Goal: Information Seeking & Learning: Learn about a topic

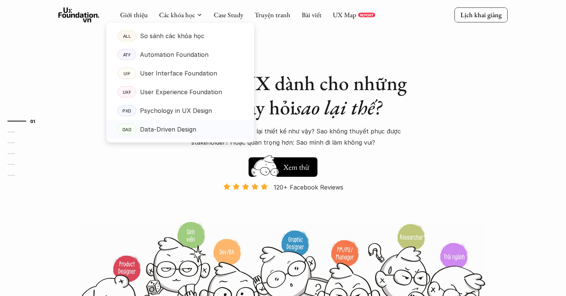
click at [153, 129] on p "Data-Driven Design" at bounding box center [168, 129] width 56 height 11
click at [167, 93] on p "User Experience Foundation" at bounding box center [181, 91] width 82 height 11
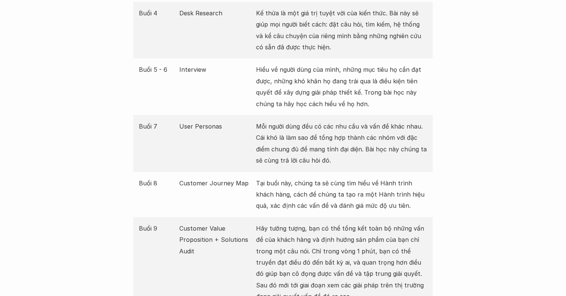
scroll to position [1132, 0]
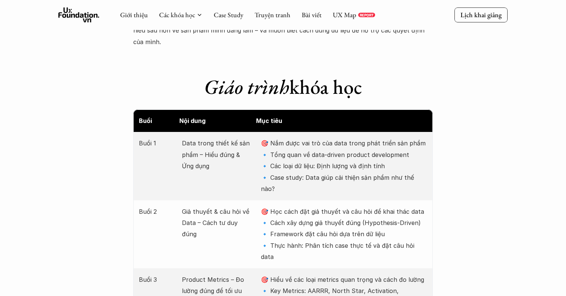
scroll to position [579, 0]
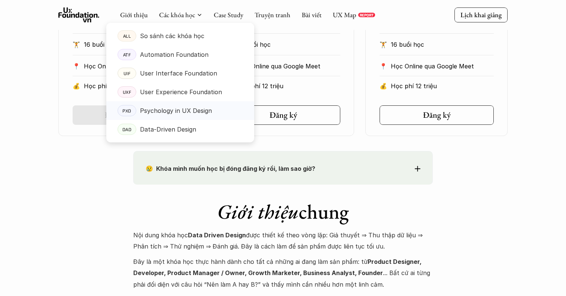
click at [174, 112] on p "Psychology in UX Design" at bounding box center [176, 110] width 72 height 11
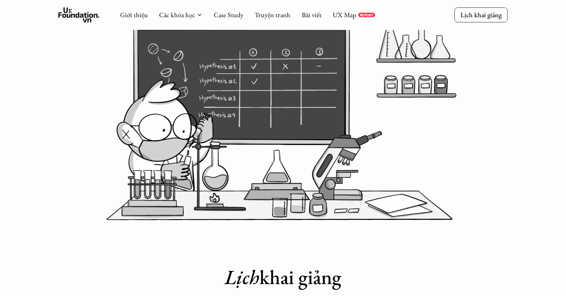
scroll to position [0, 0]
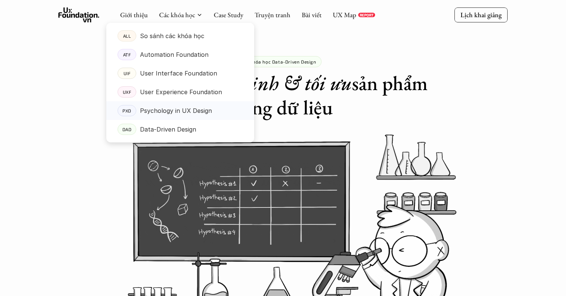
click at [171, 110] on p "Psychology in UX Design" at bounding box center [176, 110] width 72 height 11
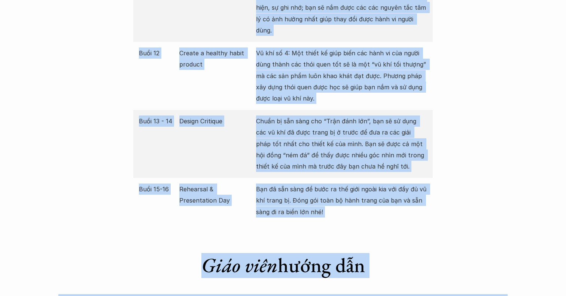
scroll to position [1656, 0]
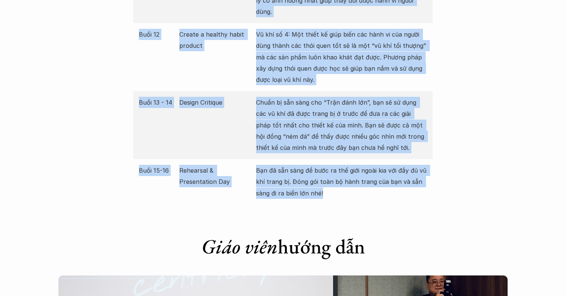
drag, startPoint x: 138, startPoint y: 67, endPoint x: 364, endPoint y: 189, distance: 256.7
copy div "Buổi 1 1st step to PXD Bạn - Một người làm sản phẩm cần phải biết những gì, chu…"
click at [248, 117] on div "Buổi 13 - 14 Design Critique Chuẩn bị sẵn sàng cho “Trận đánh lớn”, bạn sẽ sử d…" at bounding box center [282, 125] width 299 height 68
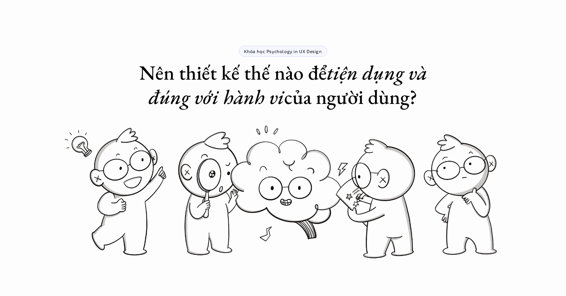
scroll to position [0, 0]
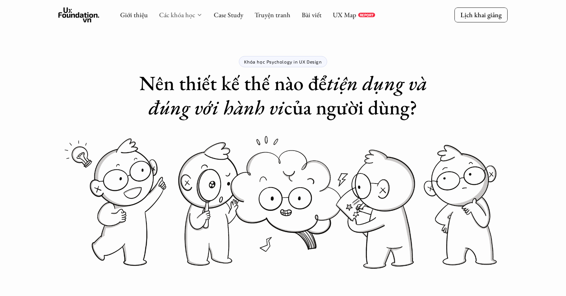
click at [169, 13] on link "Các khóa học" at bounding box center [177, 14] width 36 height 9
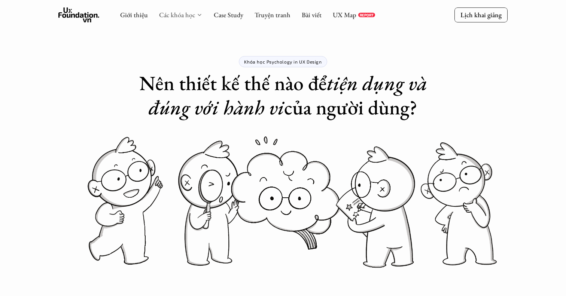
click at [193, 15] on link "Các khóa học" at bounding box center [177, 14] width 36 height 9
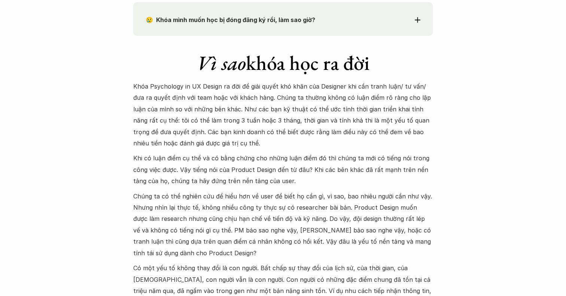
scroll to position [667, 0]
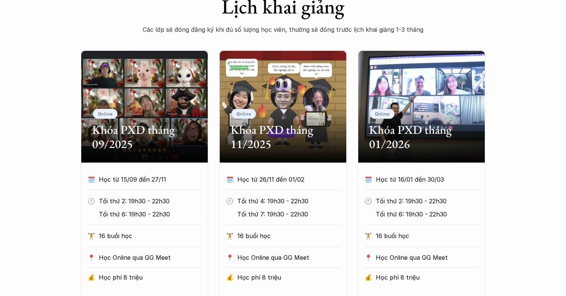
scroll to position [324, 0]
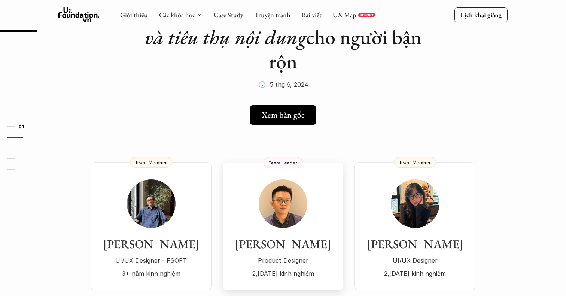
scroll to position [33, 0]
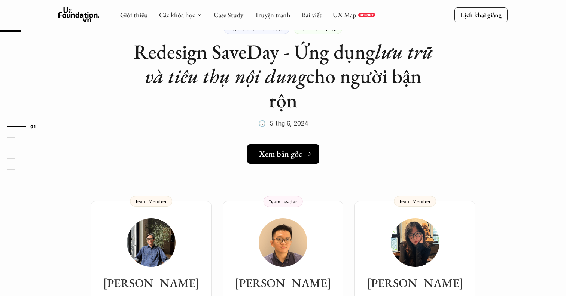
click at [299, 158] on h5 "Xem bản gốc" at bounding box center [280, 154] width 43 height 10
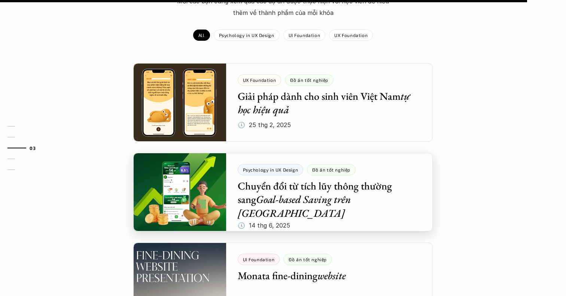
scroll to position [830, 0]
